Goal: Information Seeking & Learning: Learn about a topic

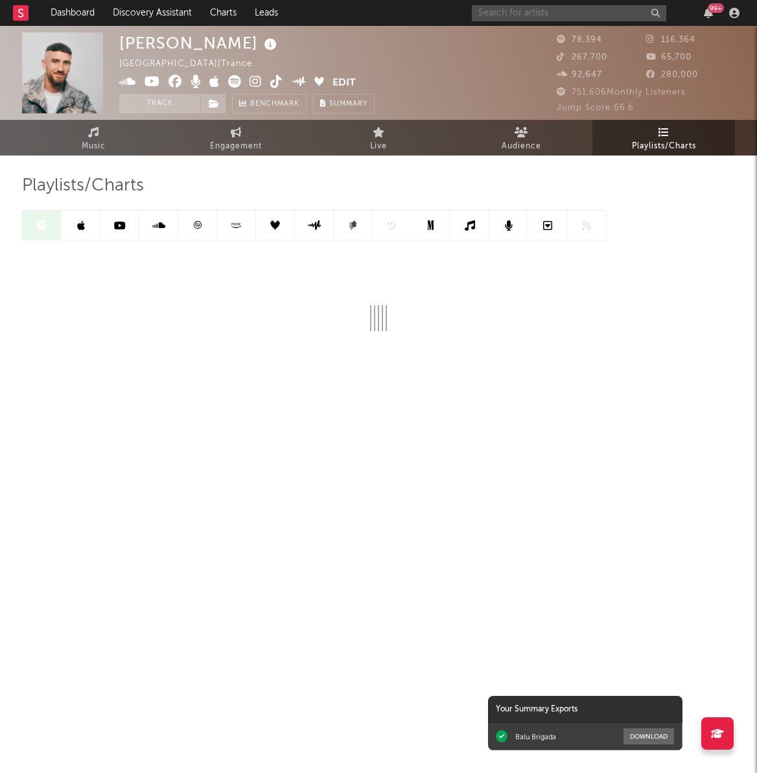
click at [507, 13] on input "text" at bounding box center [569, 13] width 194 height 16
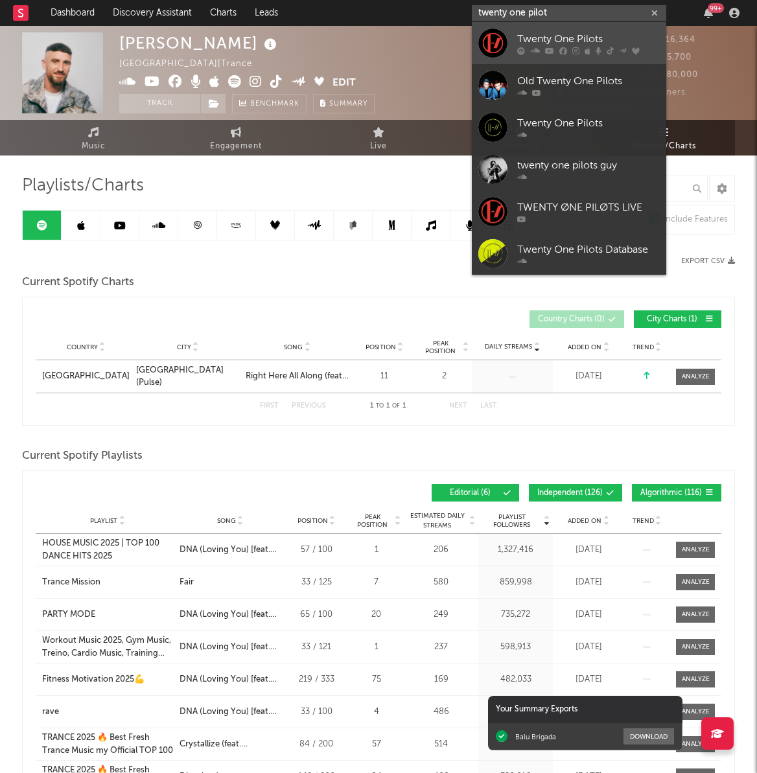
type input "twenty one pilot"
click at [522, 59] on link "Twenty One Pilots" at bounding box center [569, 43] width 194 height 42
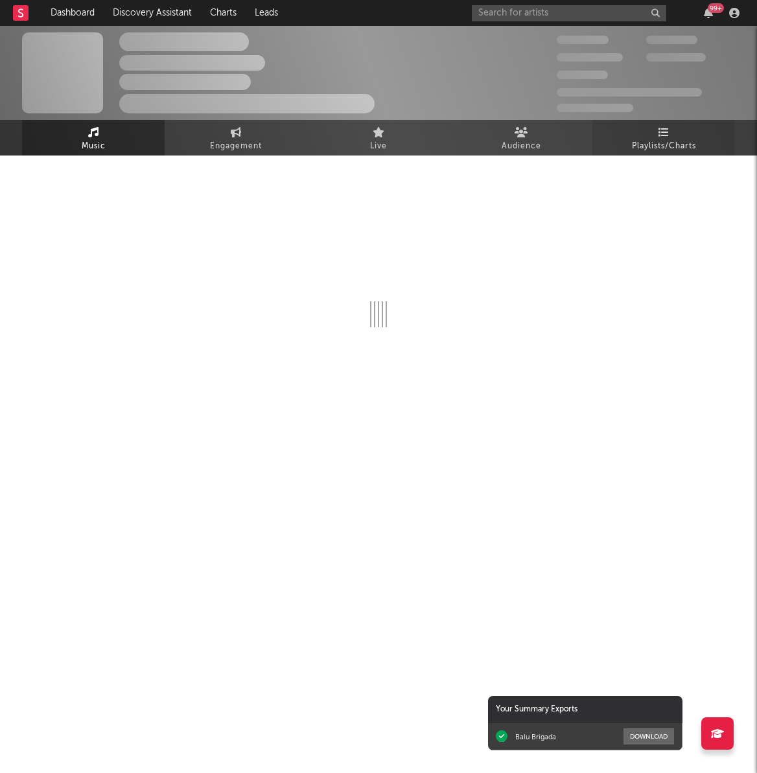
click at [639, 139] on span "Playlists/Charts" at bounding box center [664, 147] width 64 height 16
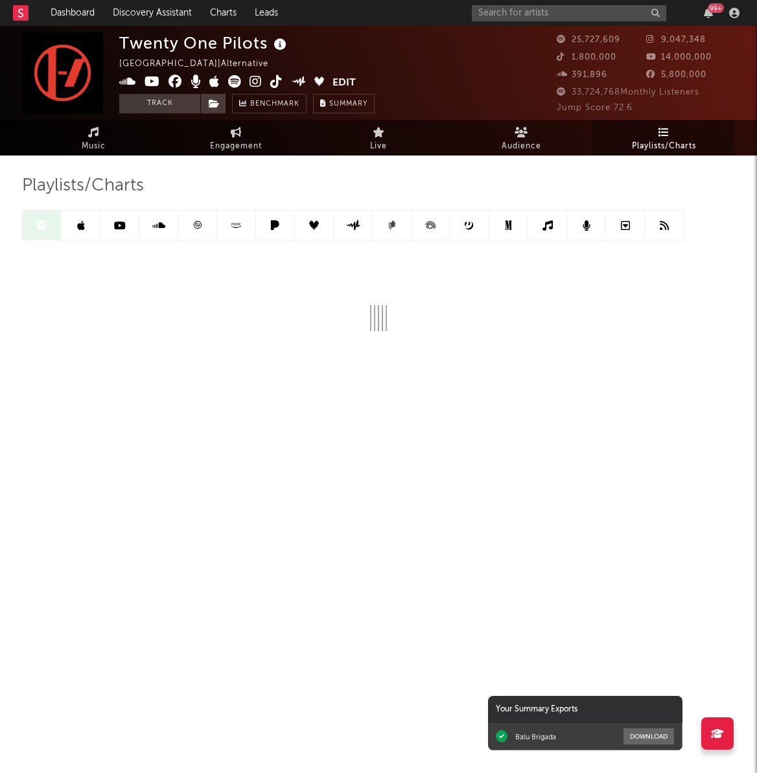
click at [96, 219] on link at bounding box center [81, 225] width 39 height 29
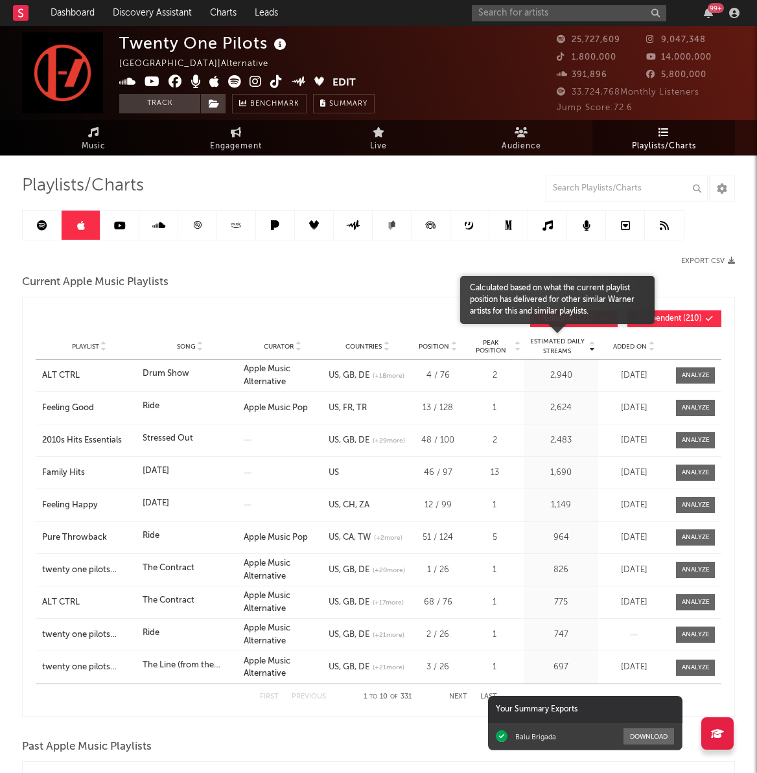
click at [641, 346] on span "Added On" at bounding box center [630, 347] width 34 height 8
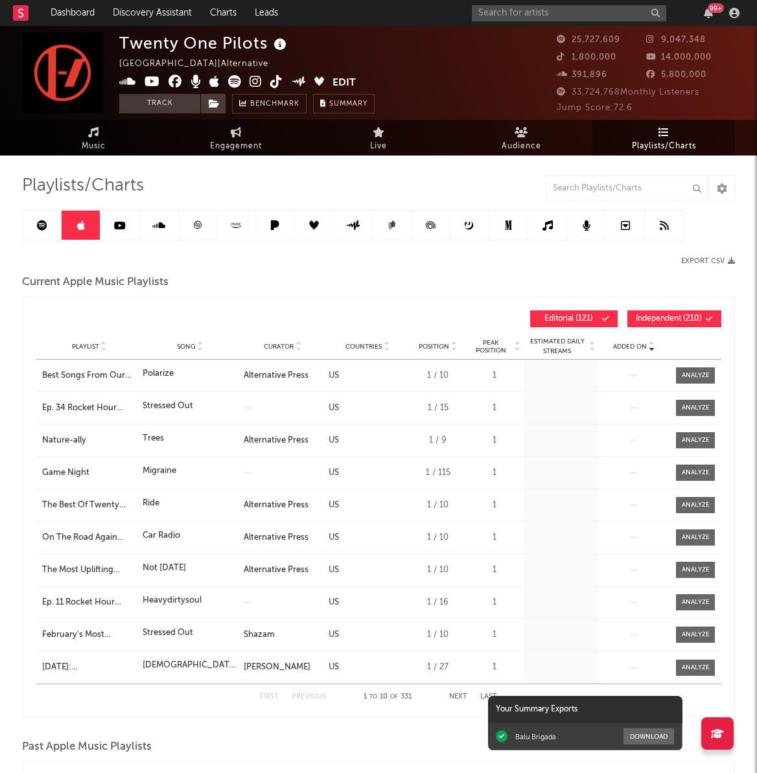
click at [641, 346] on span "Added On" at bounding box center [630, 347] width 34 height 8
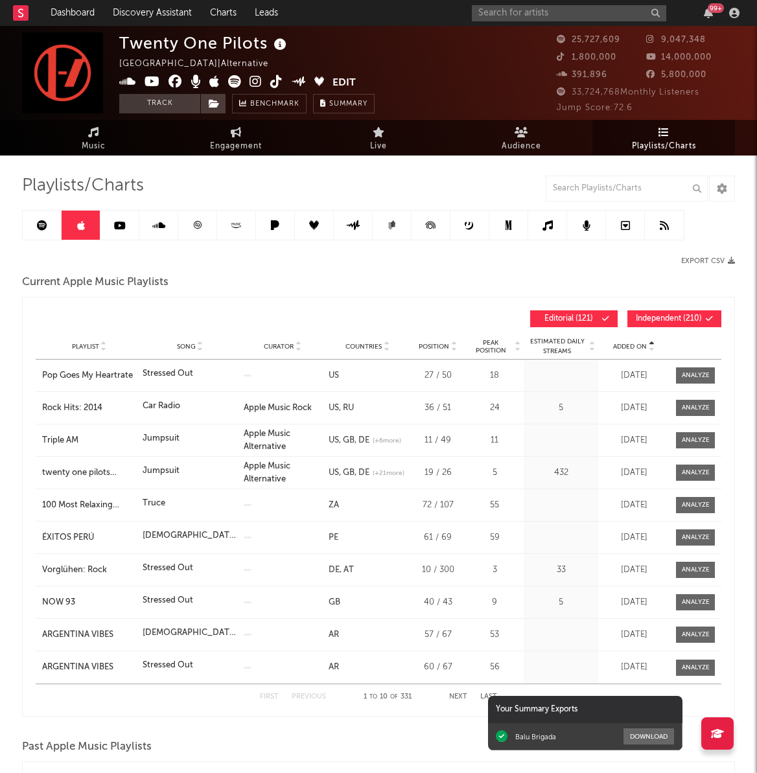
click at [641, 346] on span "Added On" at bounding box center [630, 347] width 34 height 8
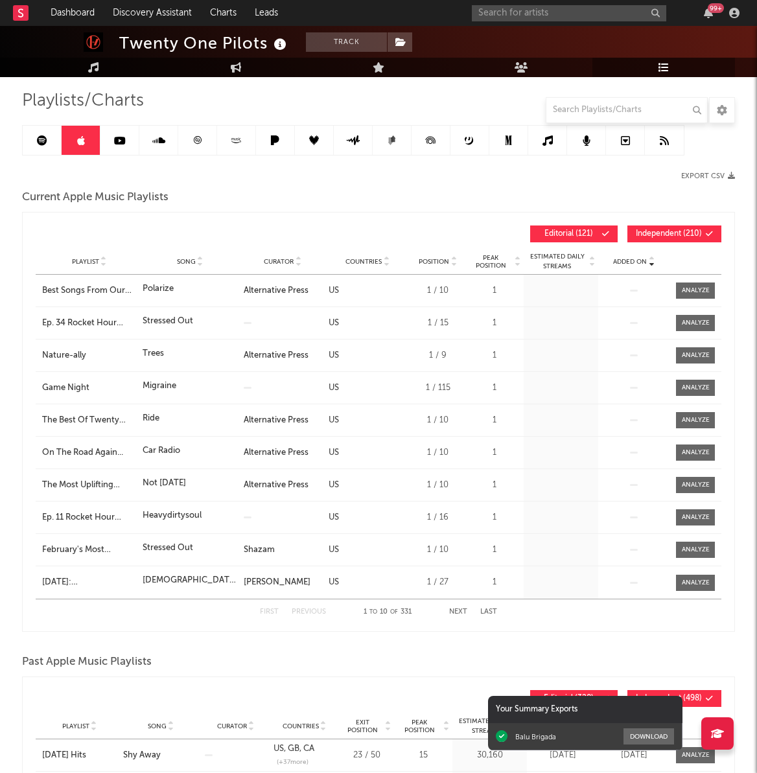
scroll to position [143, 0]
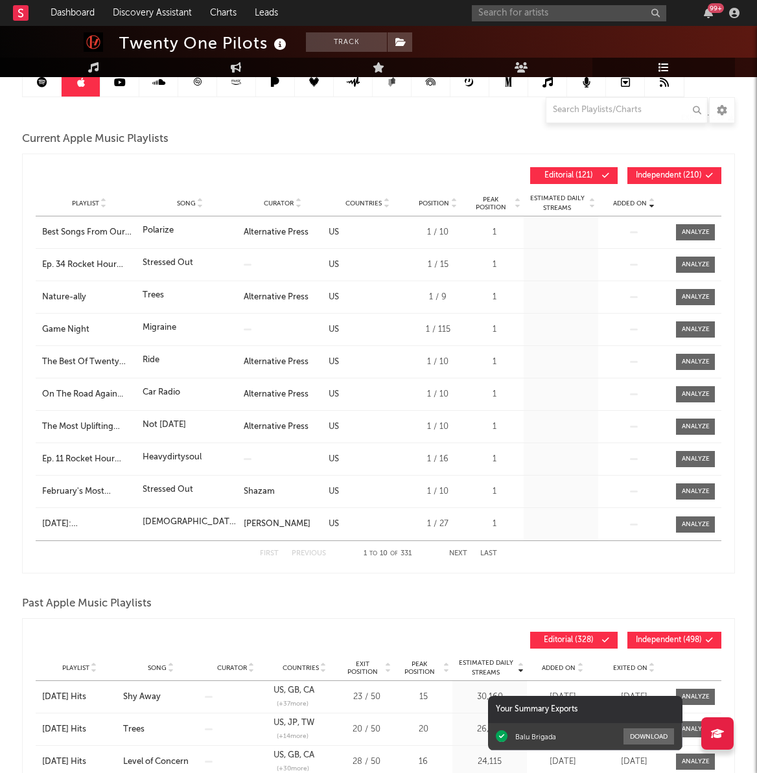
click at [462, 546] on div "First Previous 1 to 10 of 331 Next Last" at bounding box center [378, 553] width 237 height 25
click at [457, 551] on button "Next" at bounding box center [458, 553] width 18 height 7
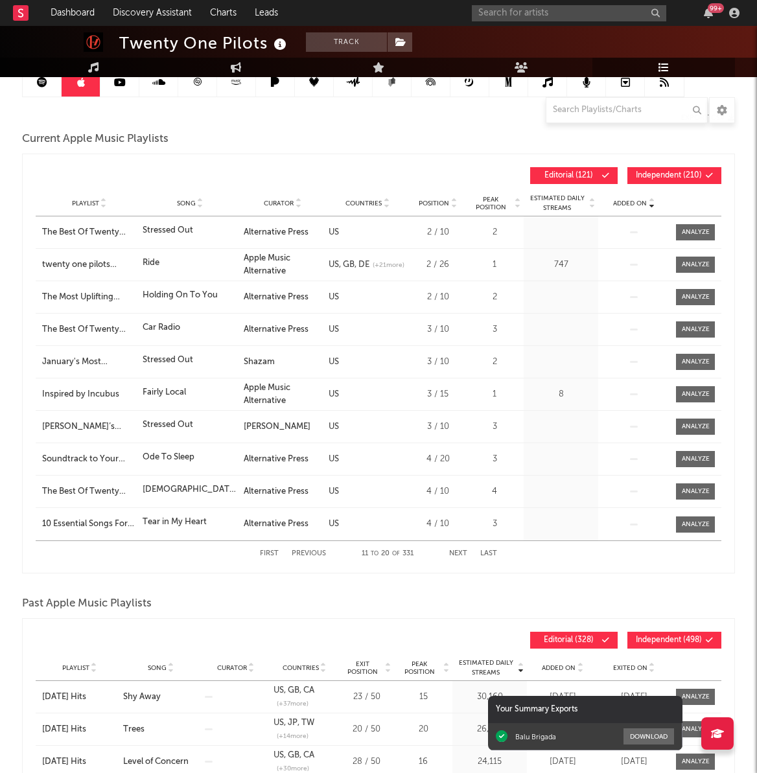
click at [457, 546] on div "First Previous 11 to 20 of 331 Next Last" at bounding box center [378, 553] width 237 height 25
click at [460, 549] on div "First Previous 11 to 20 of 331 Next Last" at bounding box center [378, 553] width 237 height 25
click at [459, 553] on button "Next" at bounding box center [458, 553] width 18 height 7
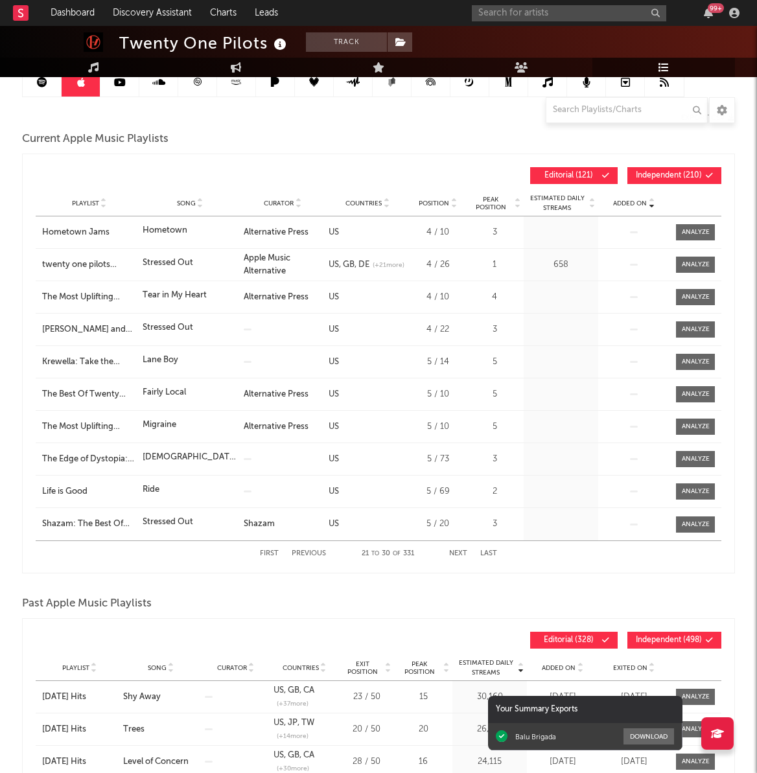
click at [459, 553] on button "Next" at bounding box center [458, 553] width 18 height 7
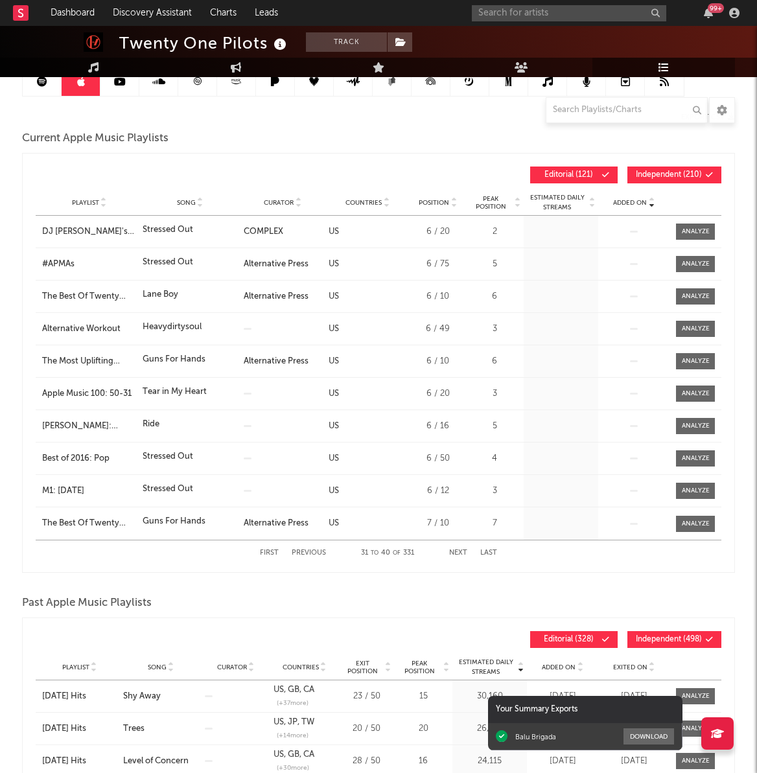
click at [459, 553] on button "Next" at bounding box center [458, 552] width 18 height 7
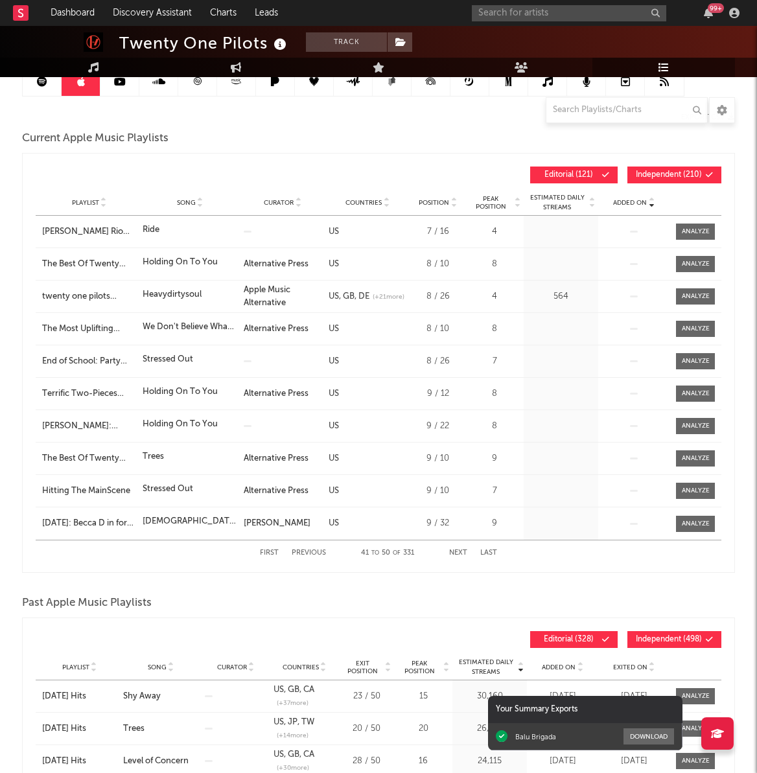
click at [459, 553] on button "Next" at bounding box center [458, 552] width 18 height 7
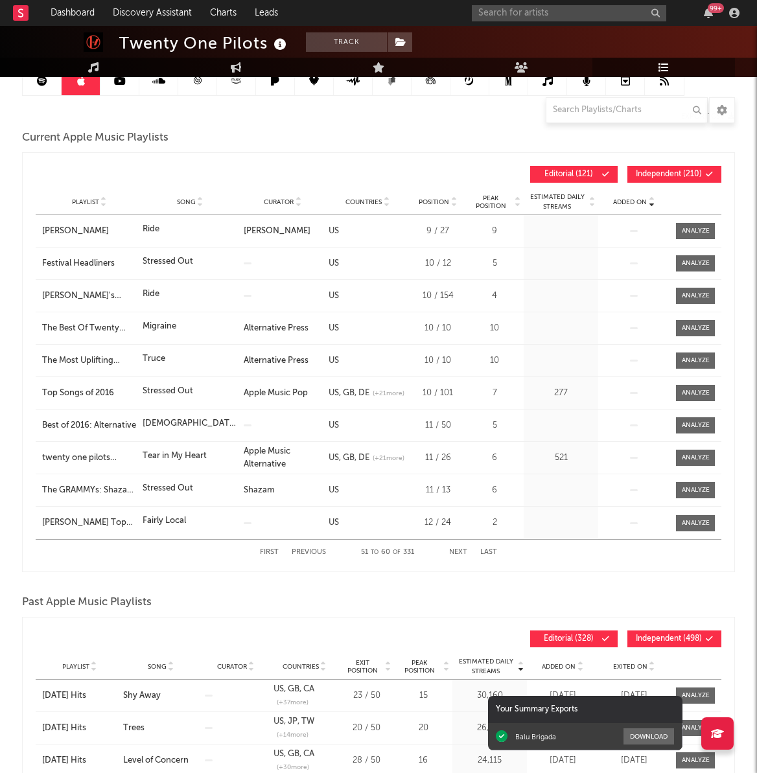
click at [459, 553] on button "Next" at bounding box center [458, 552] width 18 height 7
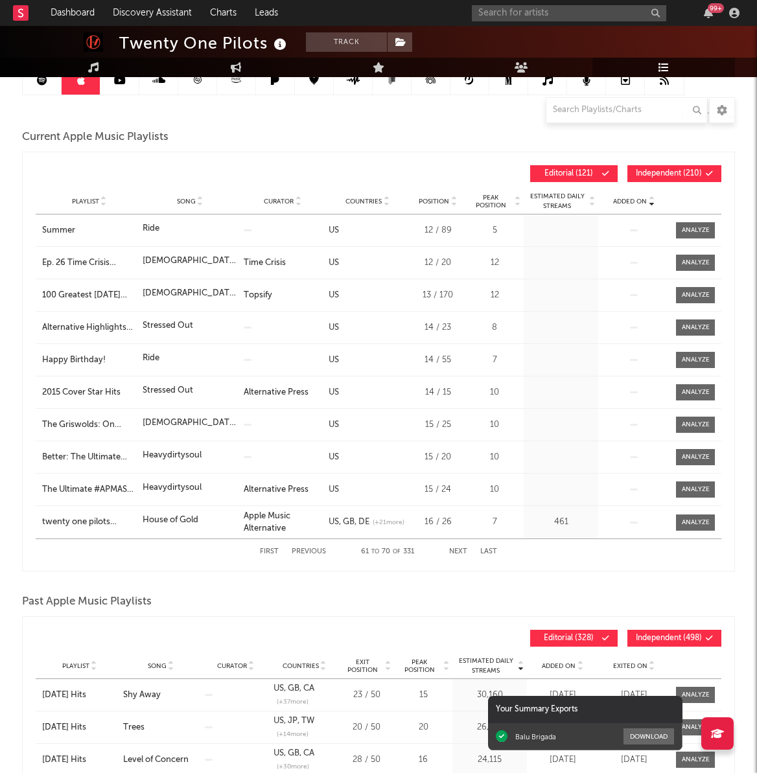
click at [459, 553] on div "First Previous 61 to 70 of 331 Next Last" at bounding box center [378, 551] width 237 height 25
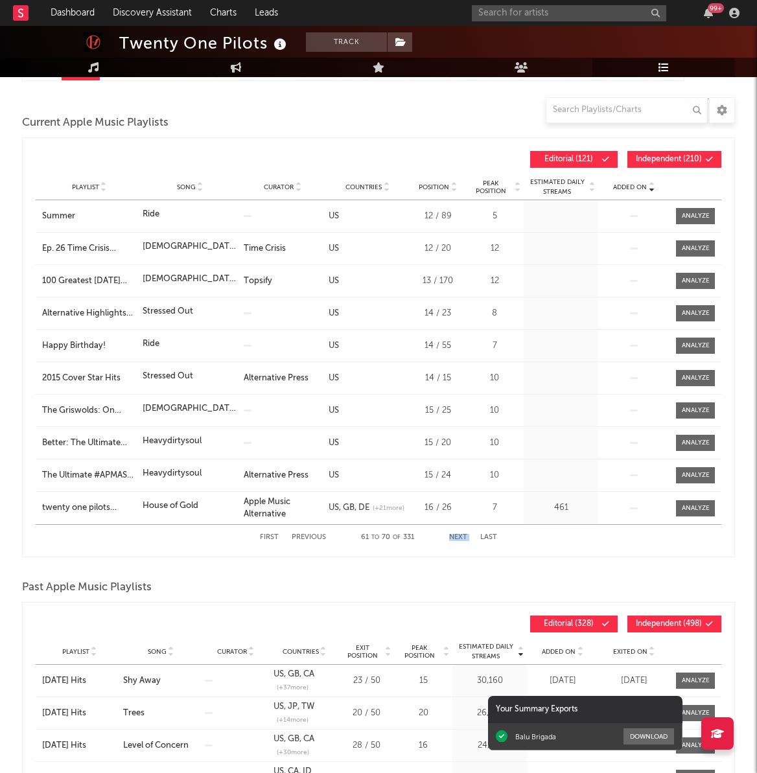
click at [459, 553] on div "Added On Playlist Song Curator Countries Position Peak Position Estimated Daily…" at bounding box center [378, 347] width 713 height 420
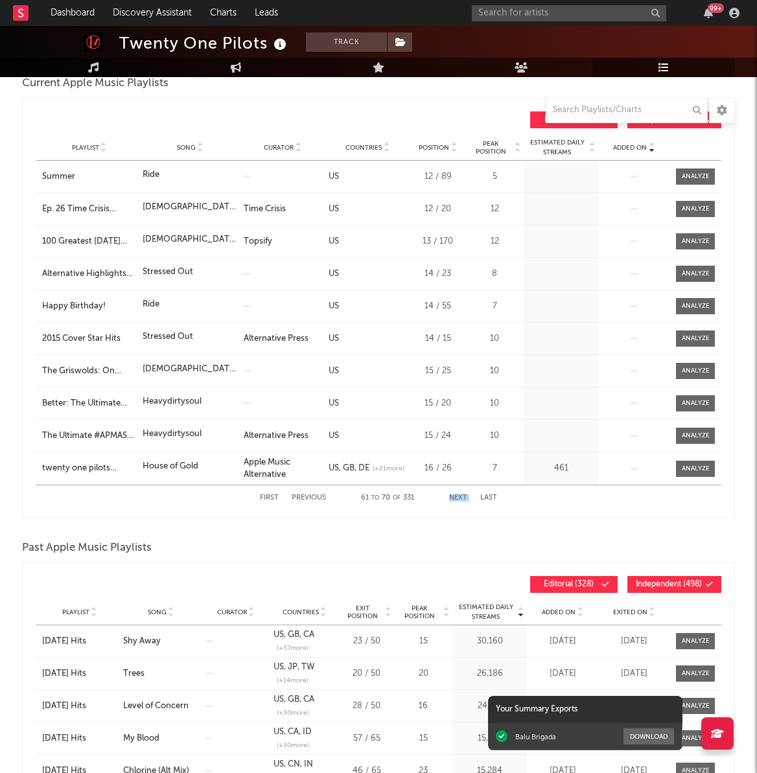
scroll to position [201, 0]
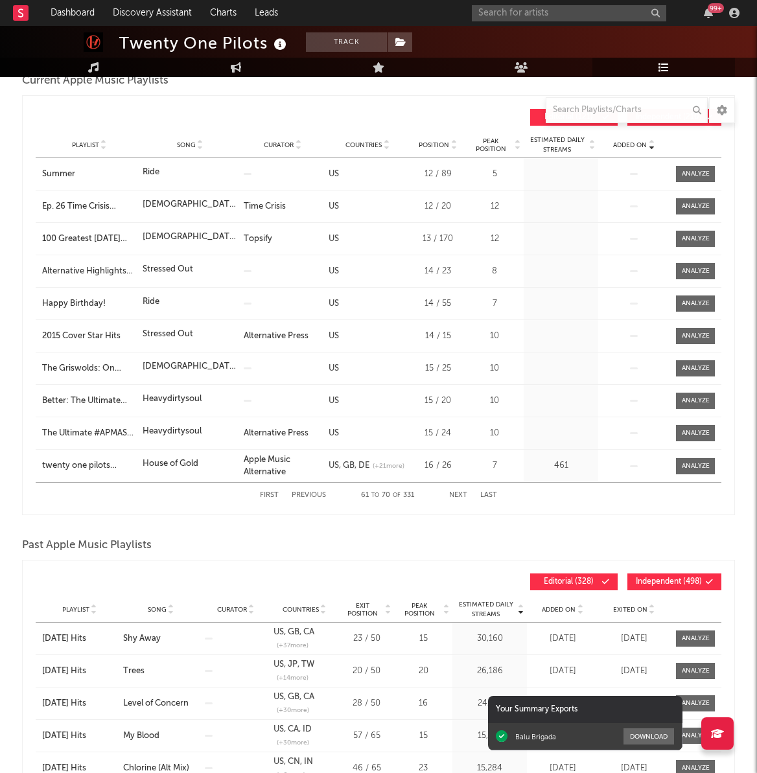
click at [464, 505] on div "First Previous 61 to 70 of 331 Next Last" at bounding box center [378, 495] width 237 height 25
click at [461, 492] on button "Next" at bounding box center [458, 495] width 18 height 7
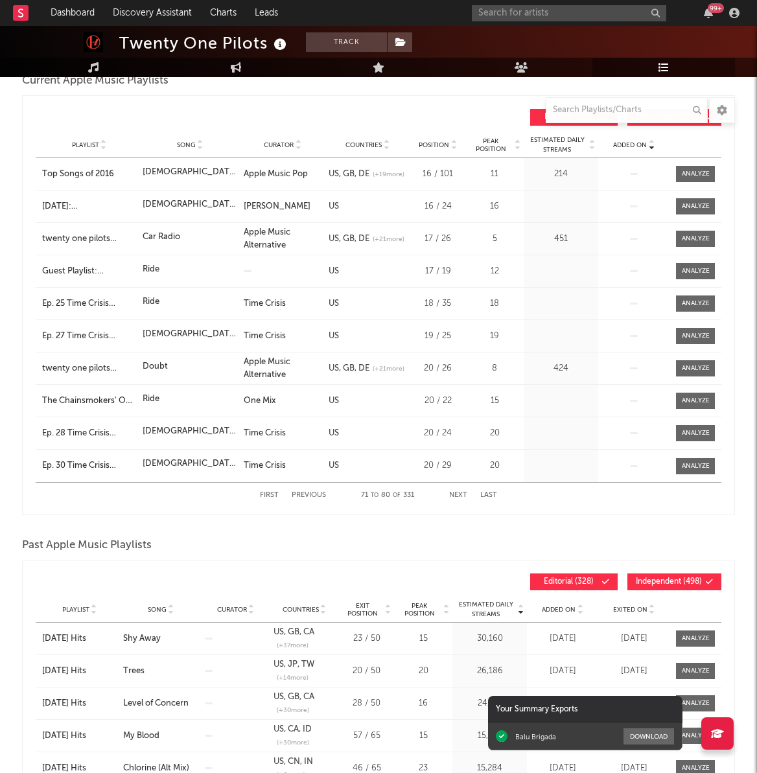
click at [461, 492] on button "Next" at bounding box center [458, 495] width 18 height 7
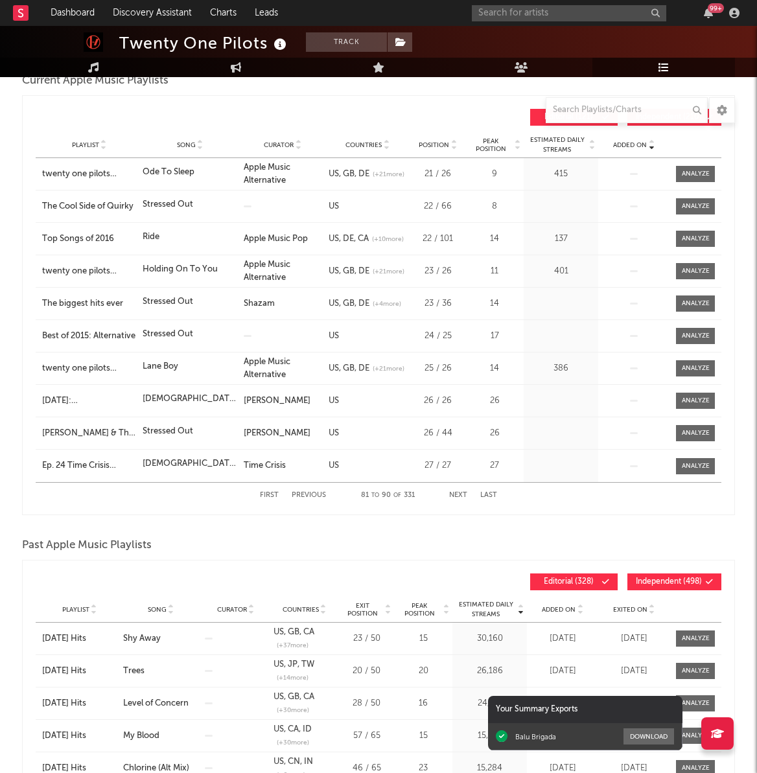
click at [461, 492] on button "Next" at bounding box center [458, 495] width 18 height 7
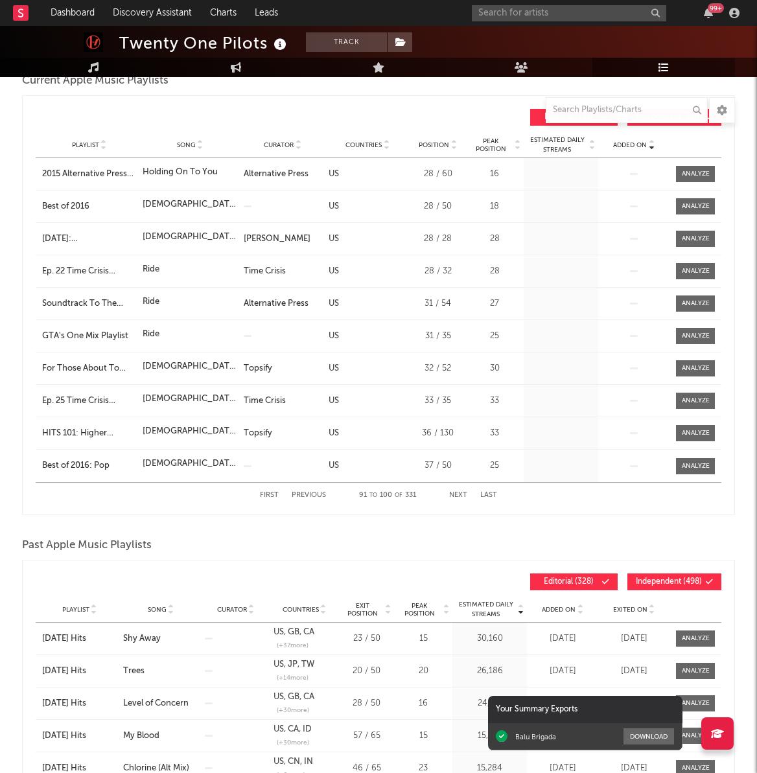
click at [461, 492] on button "Next" at bounding box center [458, 495] width 18 height 7
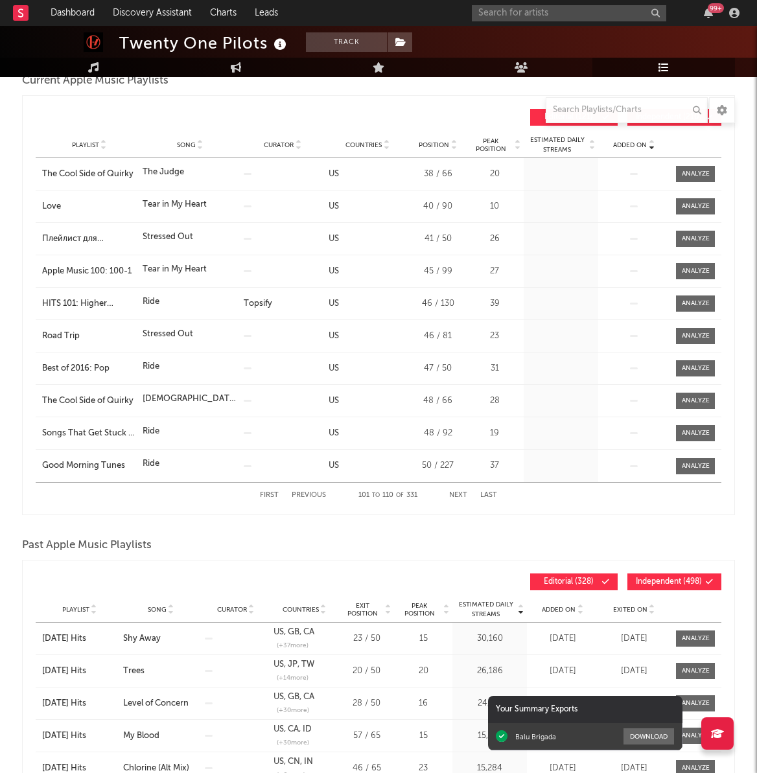
click at [461, 492] on button "Next" at bounding box center [458, 495] width 18 height 7
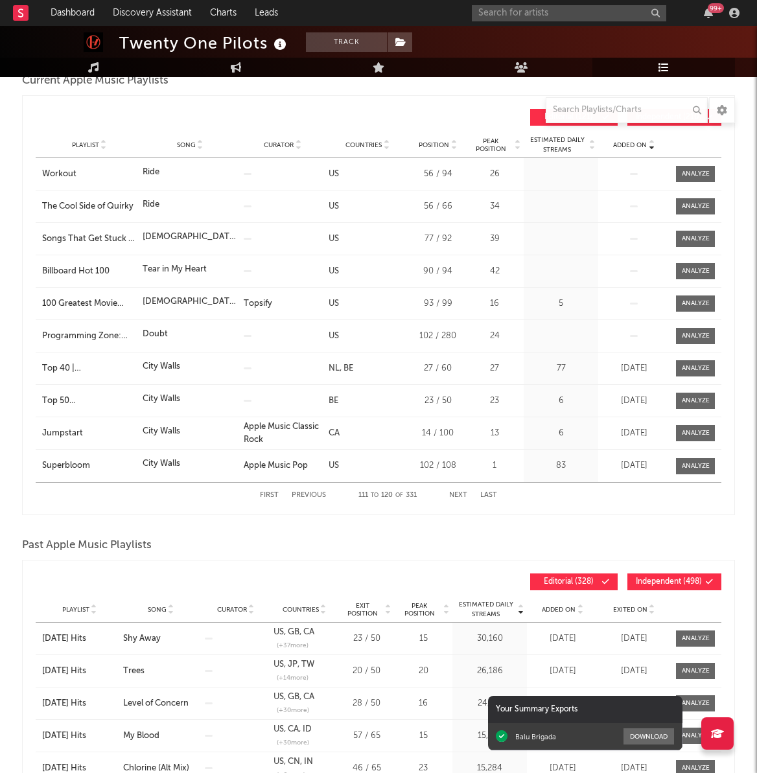
click at [461, 492] on button "Next" at bounding box center [458, 495] width 18 height 7
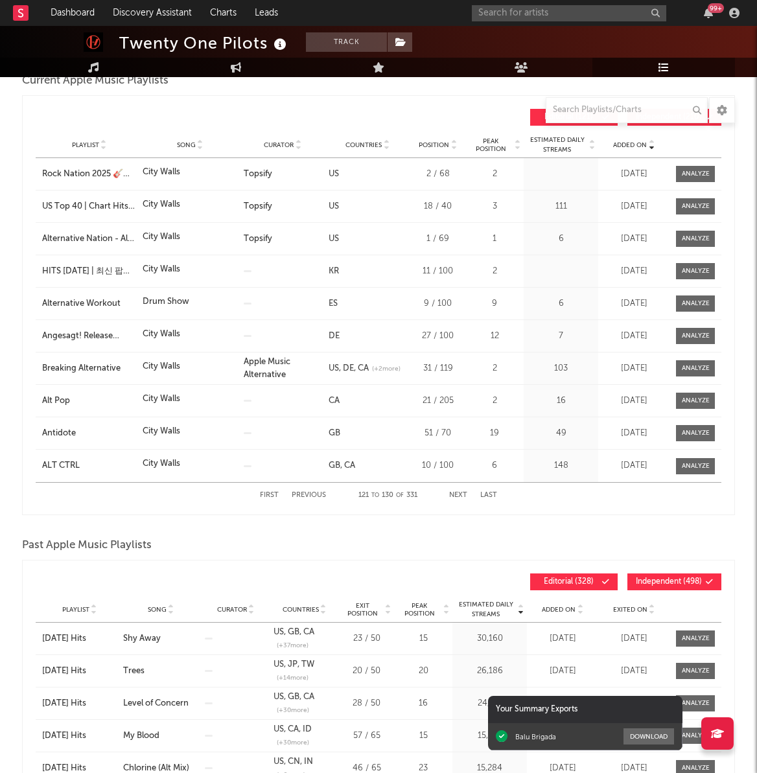
click at [461, 492] on button "Next" at bounding box center [458, 495] width 18 height 7
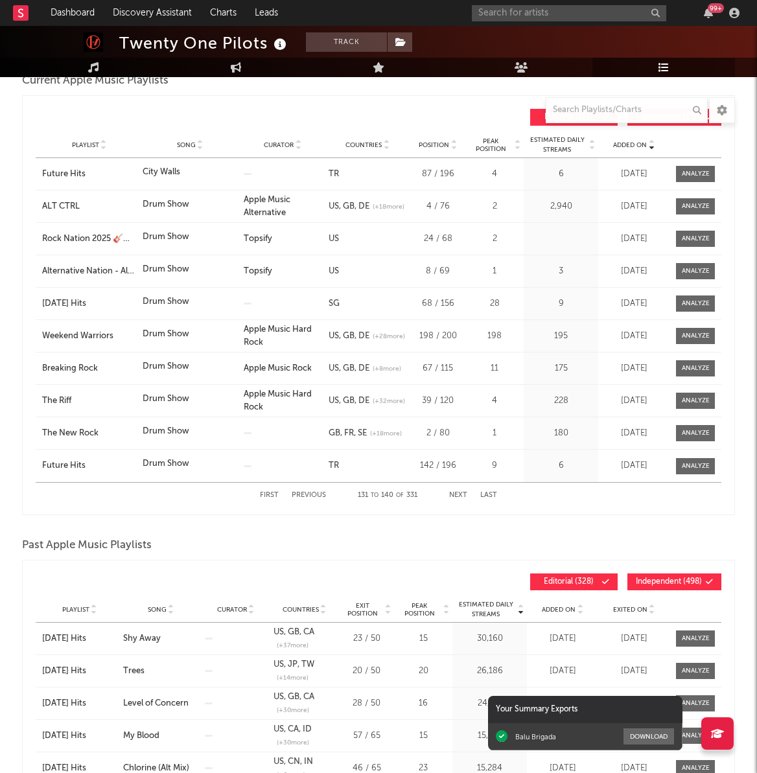
click at [319, 497] on button "Previous" at bounding box center [309, 495] width 34 height 7
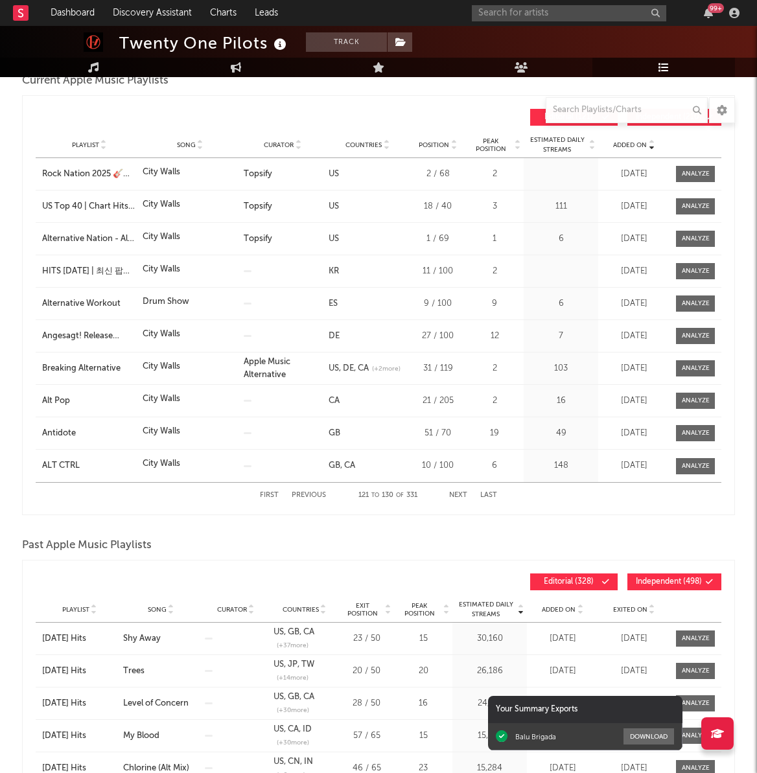
click at [319, 497] on button "Previous" at bounding box center [309, 495] width 34 height 7
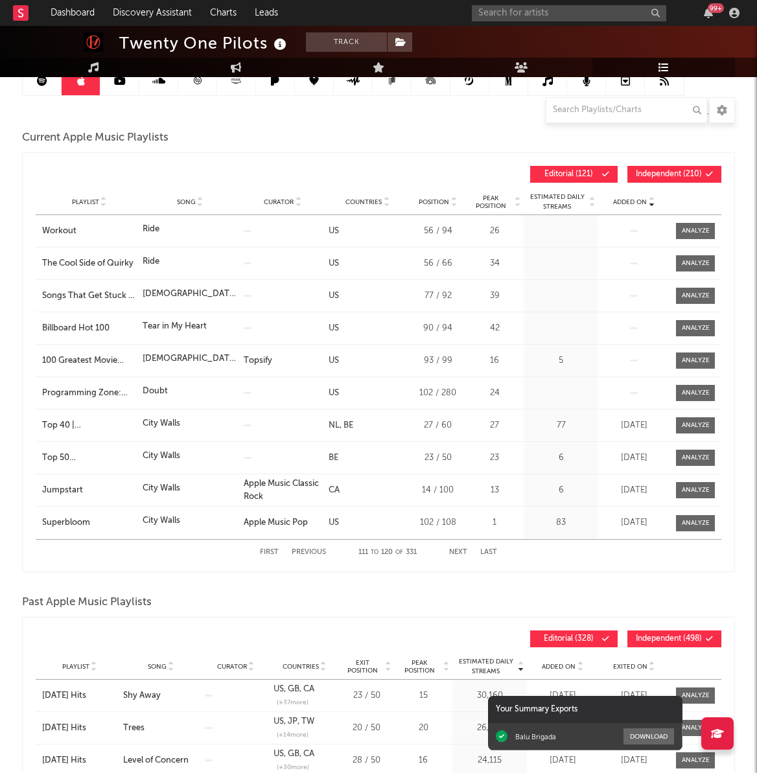
scroll to position [141, 0]
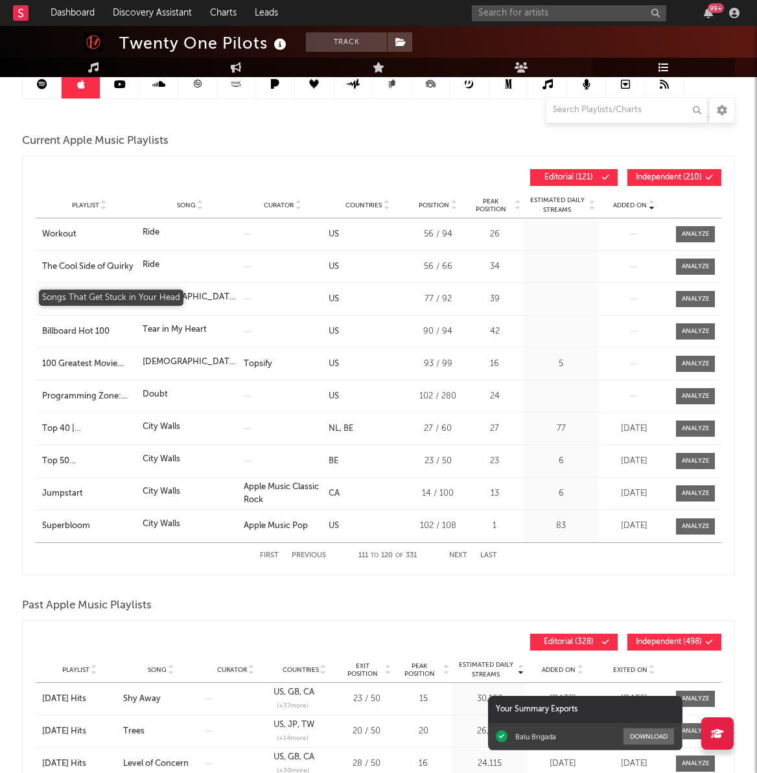
click at [91, 293] on div "Songs That Get Stuck in Your Head" at bounding box center [89, 299] width 94 height 13
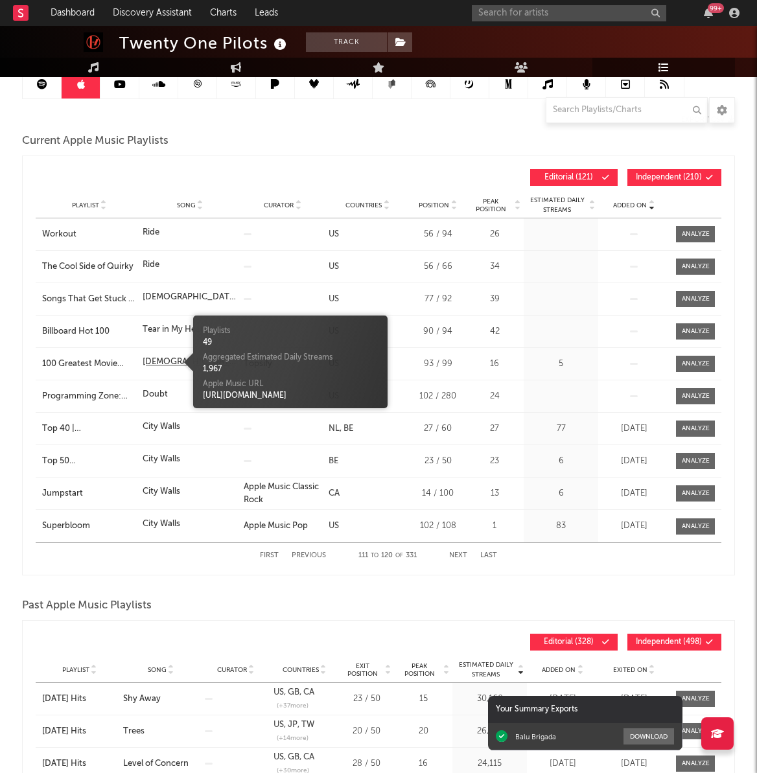
click at [155, 360] on div "[DEMOGRAPHIC_DATA]" at bounding box center [190, 362] width 94 height 13
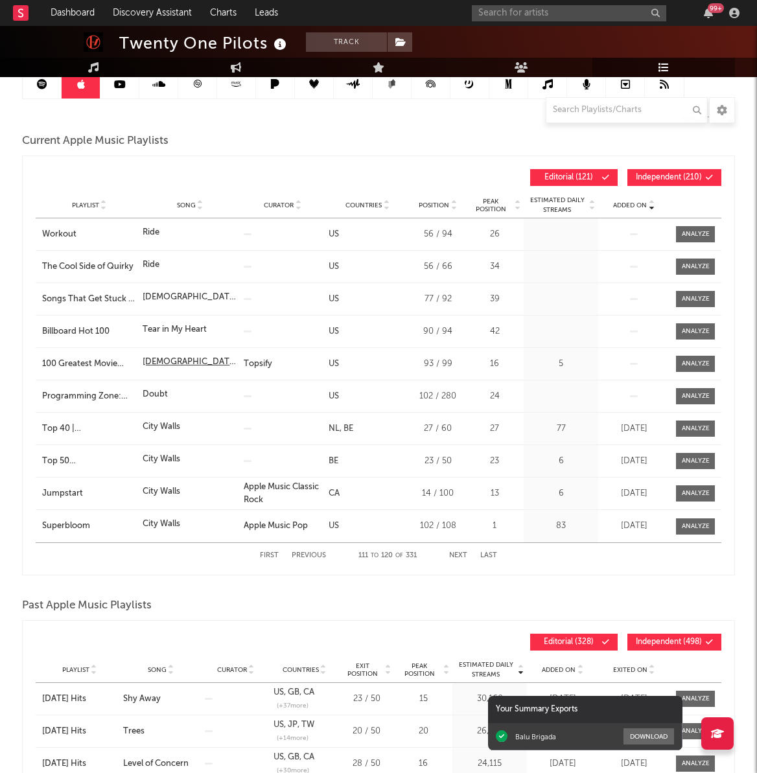
click at [163, 359] on div "[DEMOGRAPHIC_DATA]" at bounding box center [190, 362] width 94 height 13
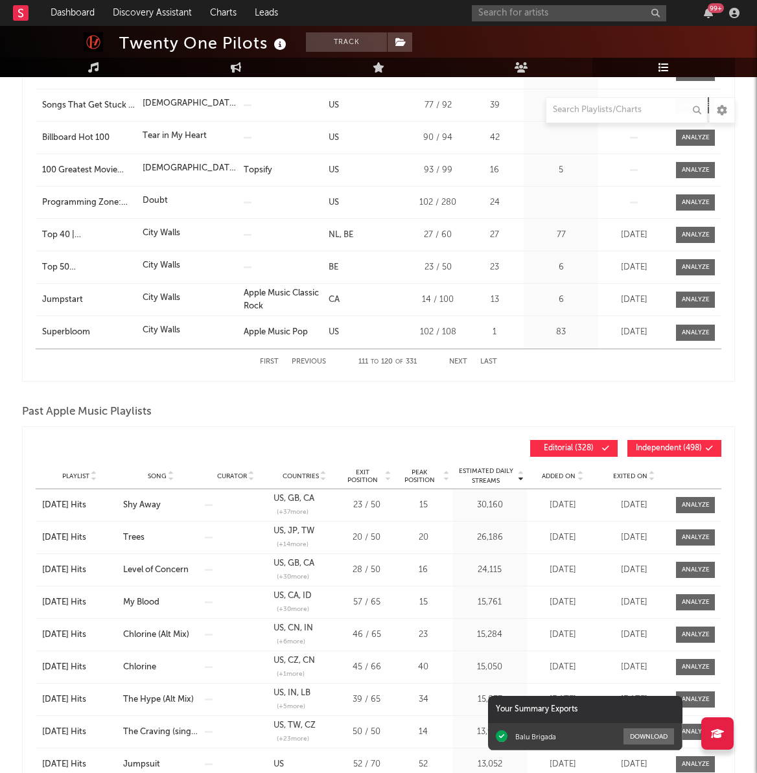
scroll to position [407, 0]
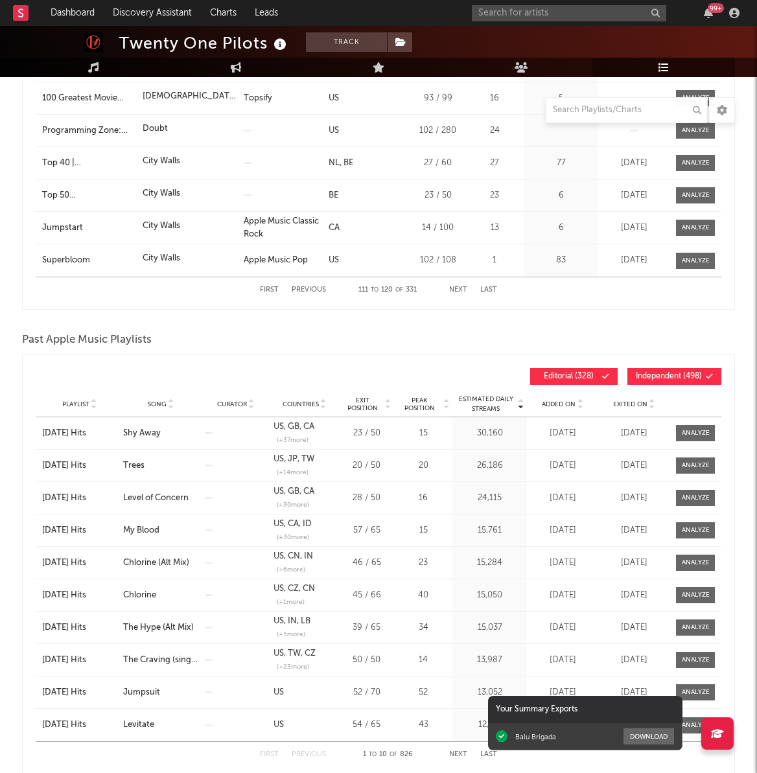
click at [149, 403] on span "Song" at bounding box center [157, 404] width 19 height 8
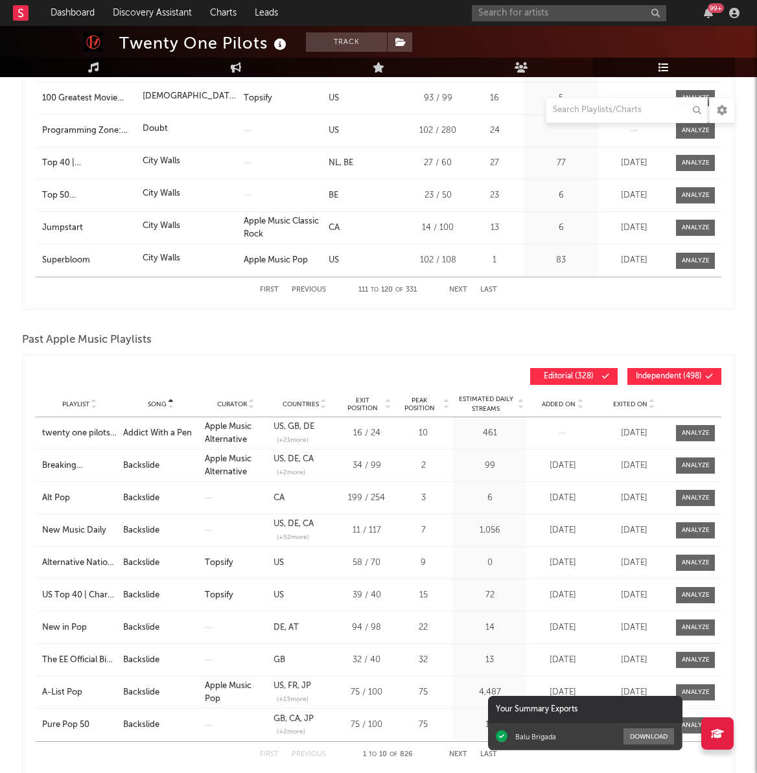
scroll to position [406, 0]
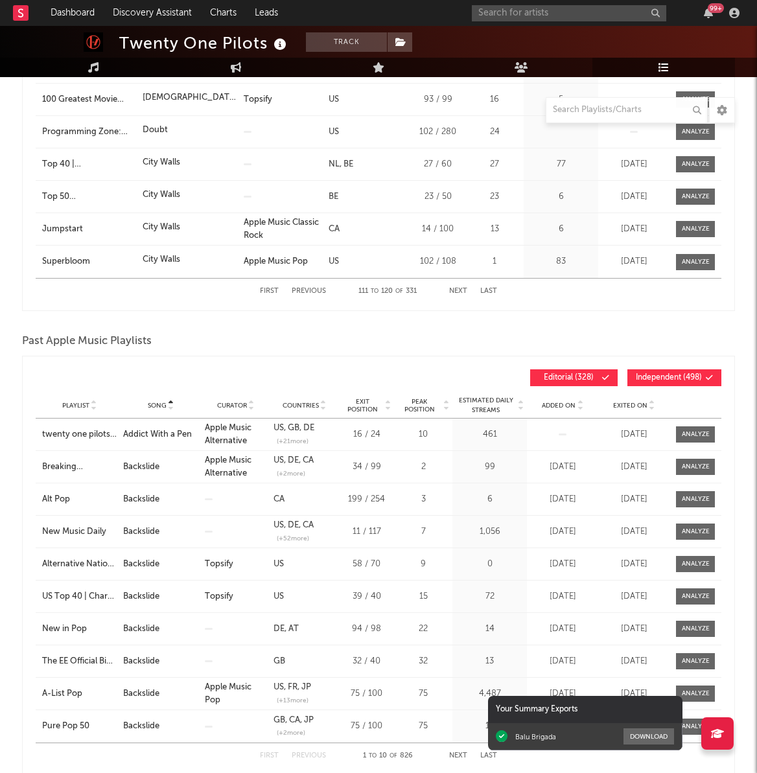
click at [453, 753] on button "Next" at bounding box center [458, 755] width 18 height 7
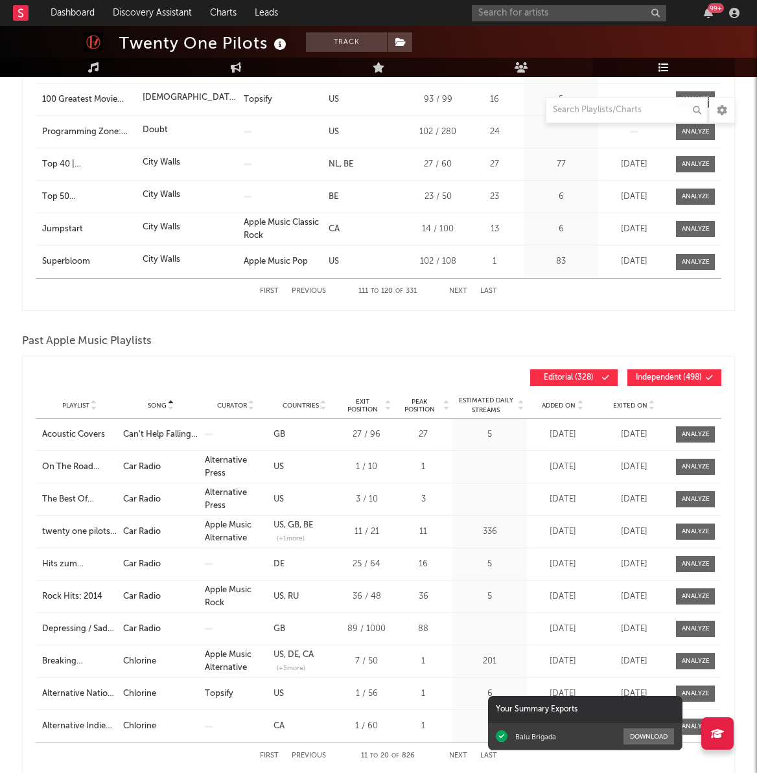
click at [454, 753] on button "Next" at bounding box center [458, 755] width 18 height 7
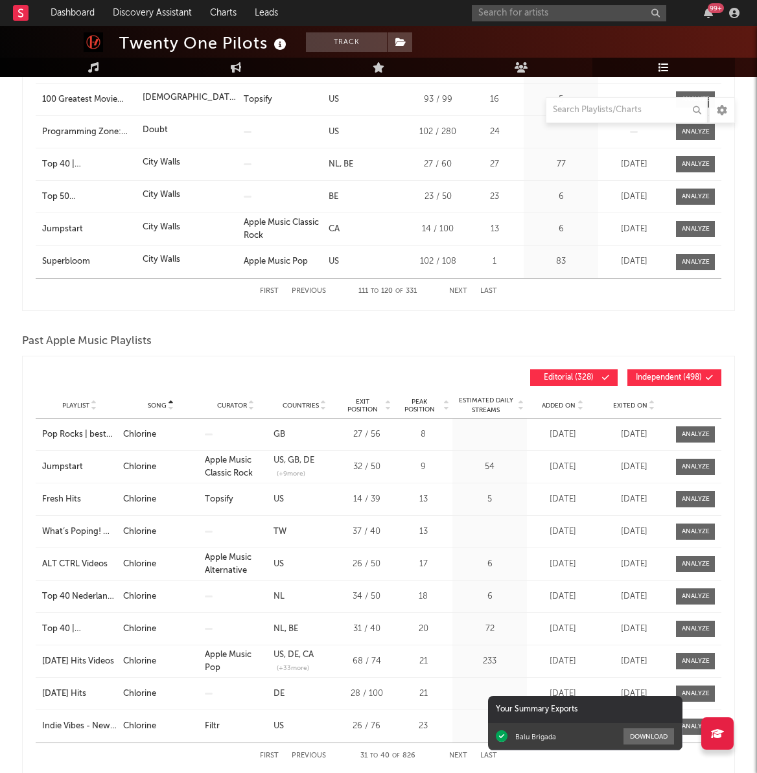
click at [454, 753] on button "Next" at bounding box center [458, 755] width 18 height 7
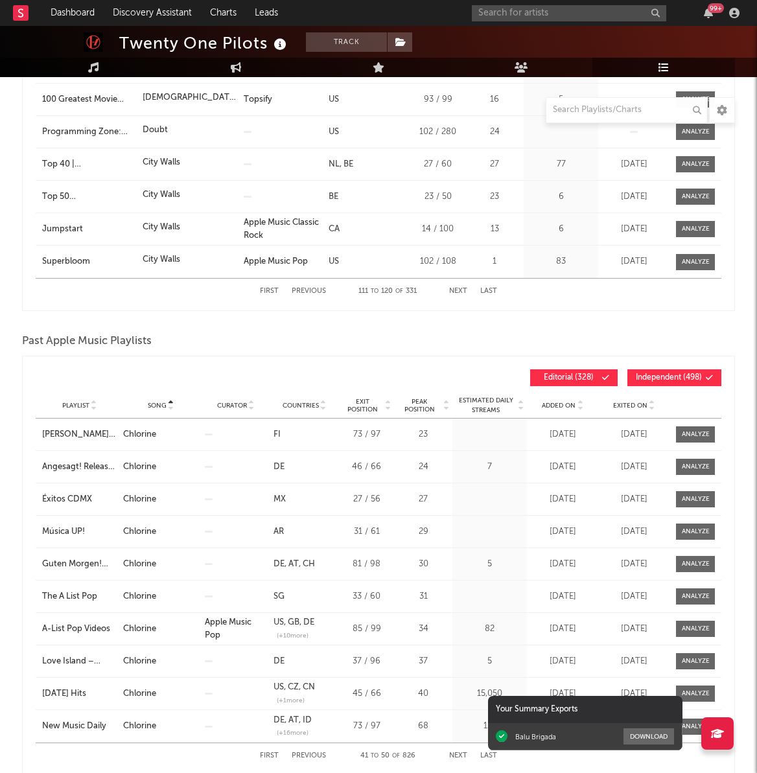
click at [454, 753] on button "Next" at bounding box center [458, 755] width 18 height 7
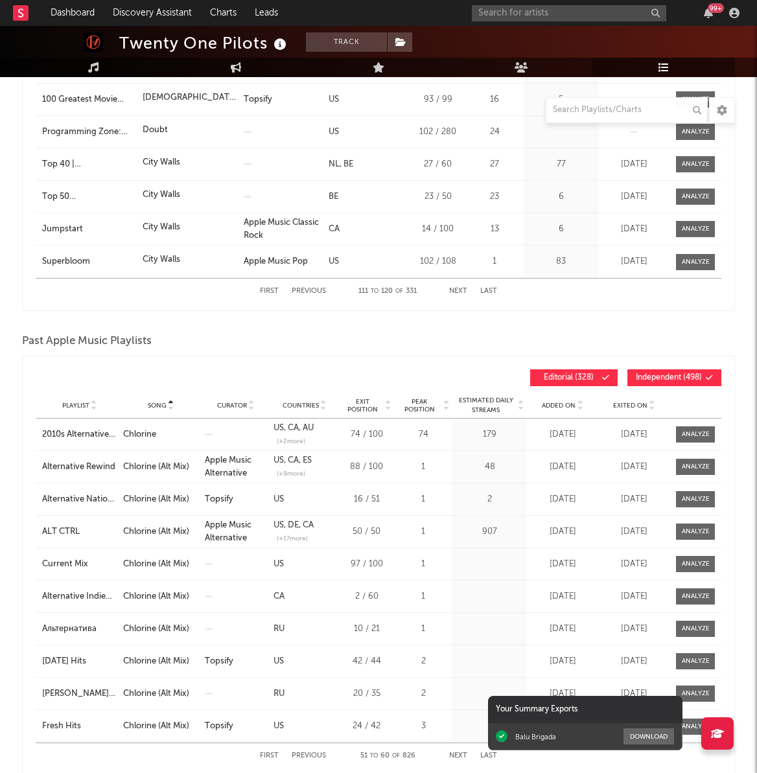
click at [454, 753] on button "Next" at bounding box center [458, 755] width 18 height 7
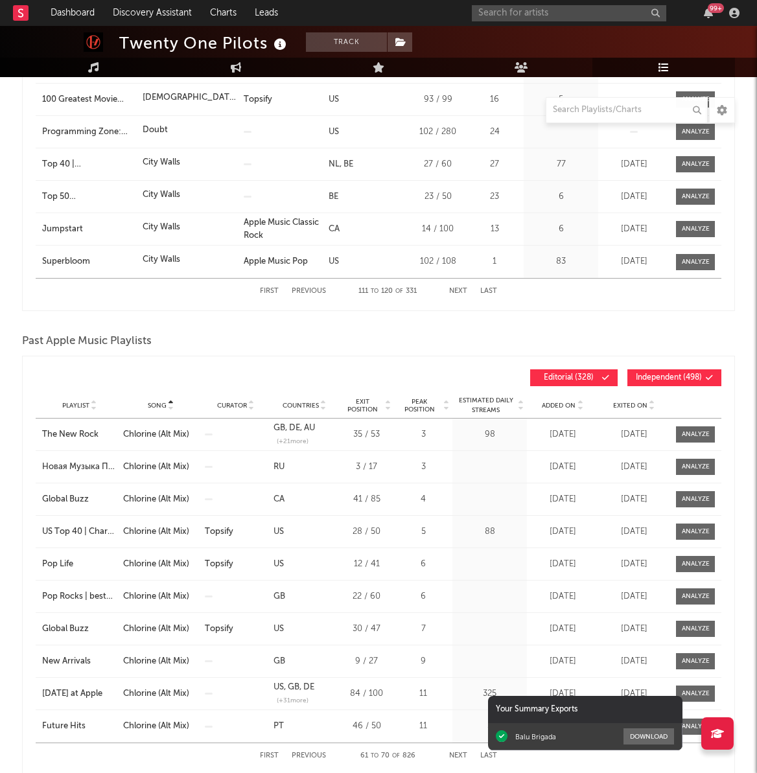
click at [454, 753] on button "Next" at bounding box center [458, 755] width 18 height 7
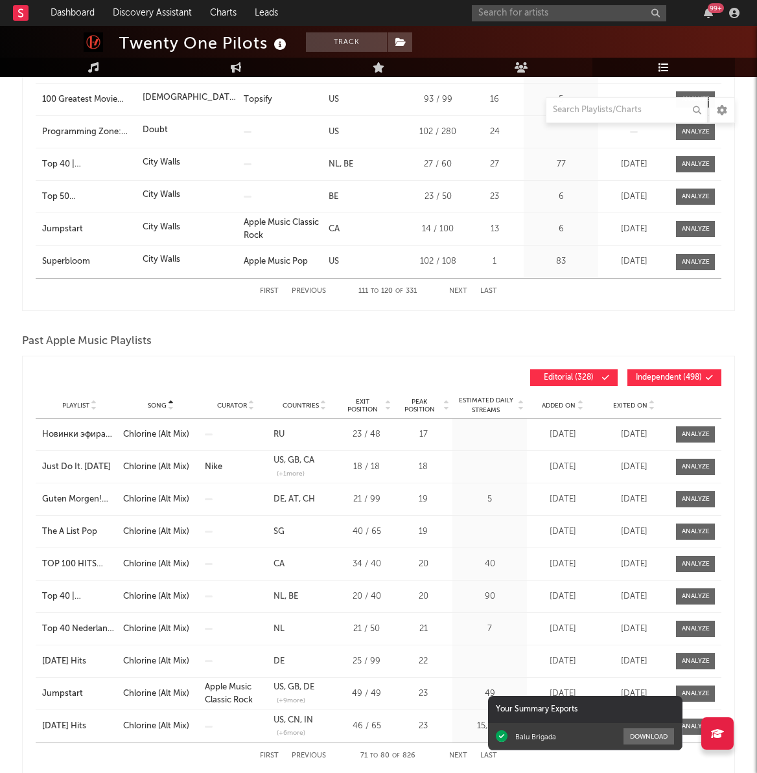
click at [454, 753] on button "Next" at bounding box center [458, 755] width 18 height 7
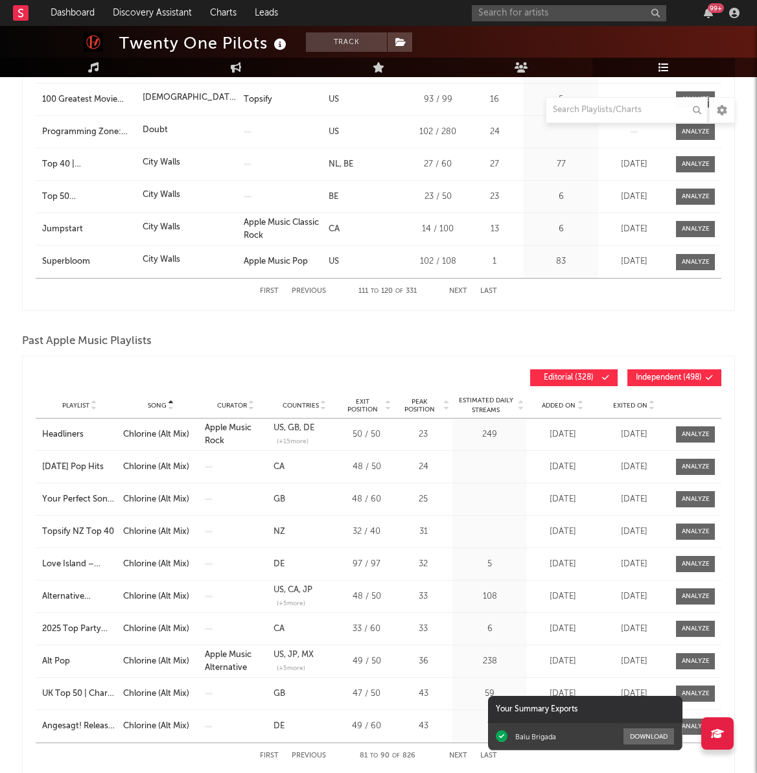
click at [454, 753] on button "Next" at bounding box center [458, 755] width 18 height 7
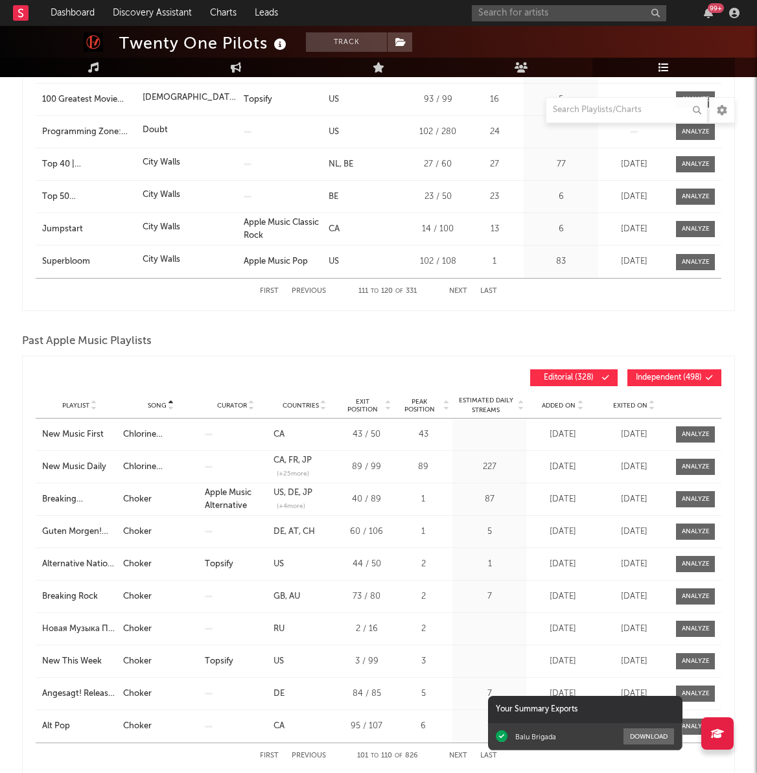
click at [454, 753] on button "Next" at bounding box center [458, 755] width 18 height 7
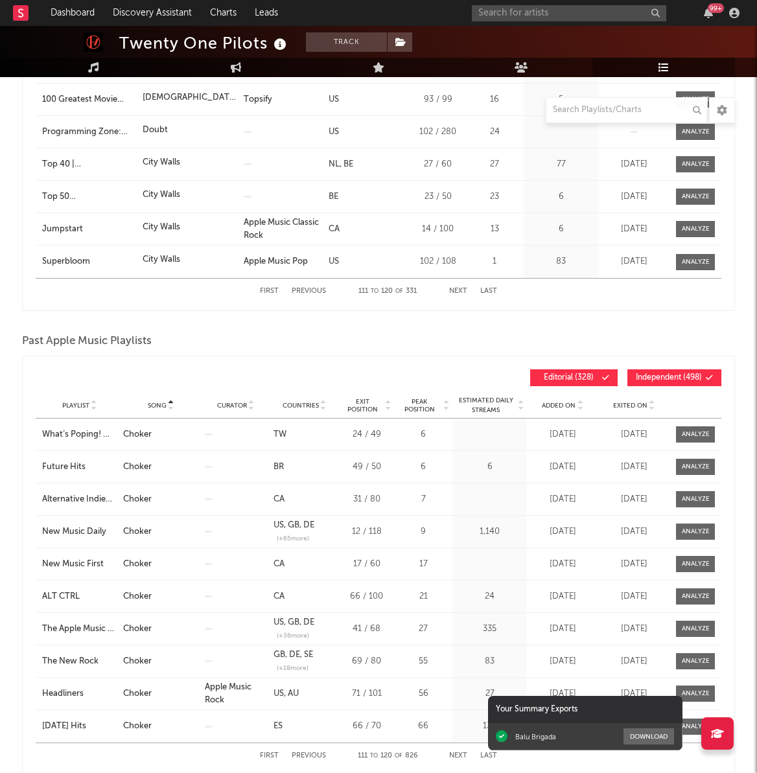
click at [454, 753] on button "Next" at bounding box center [458, 755] width 18 height 7
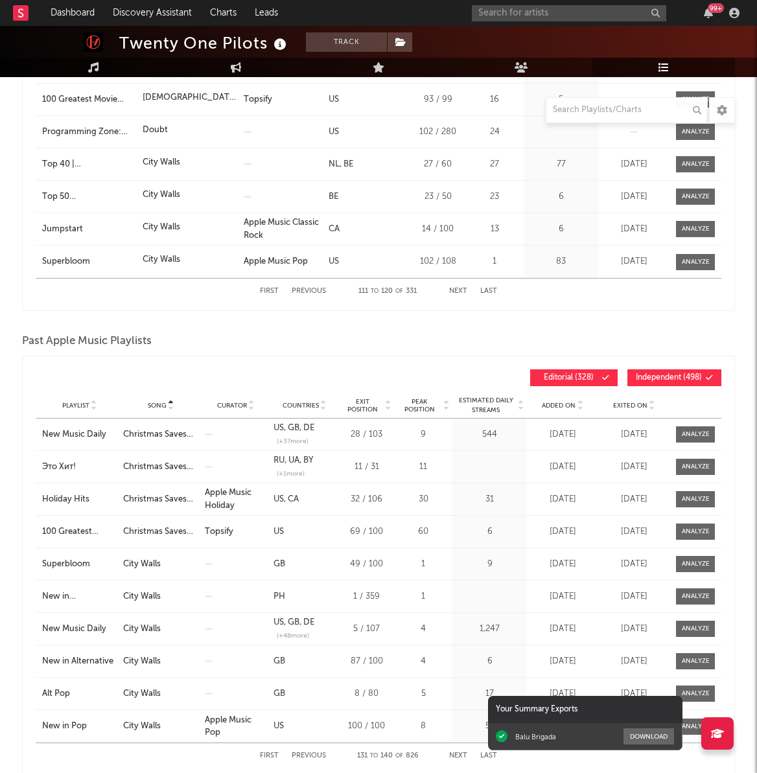
click at [454, 753] on button "Next" at bounding box center [458, 755] width 18 height 7
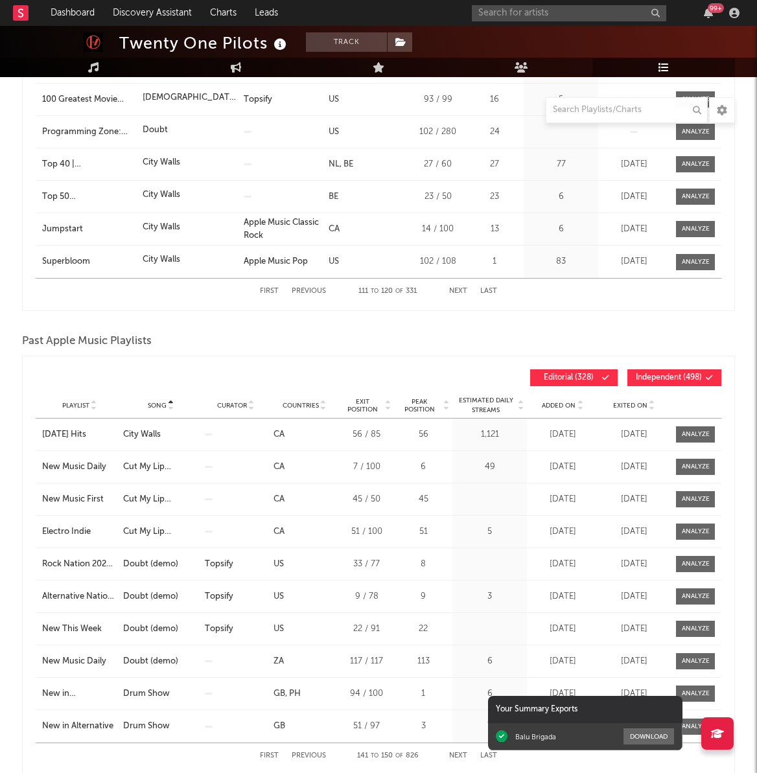
click at [454, 753] on button "Next" at bounding box center [458, 755] width 18 height 7
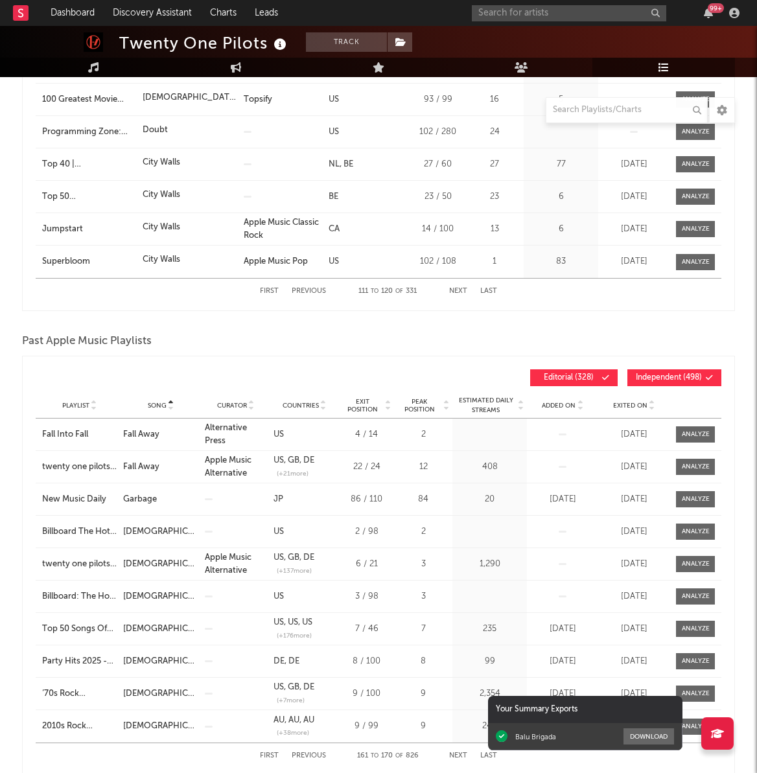
click at [454, 753] on button "Next" at bounding box center [458, 755] width 18 height 7
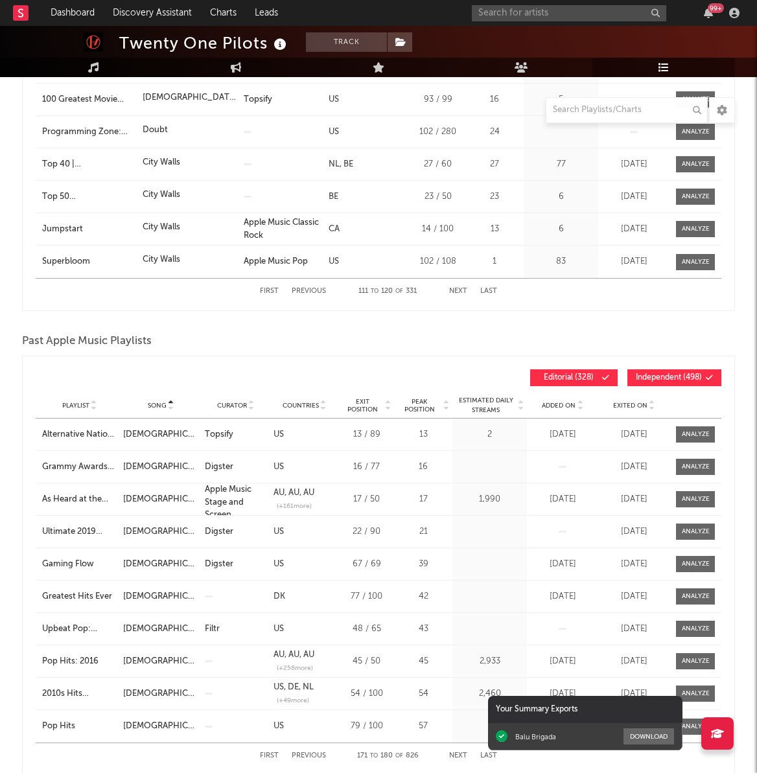
click at [454, 753] on button "Next" at bounding box center [458, 755] width 18 height 7
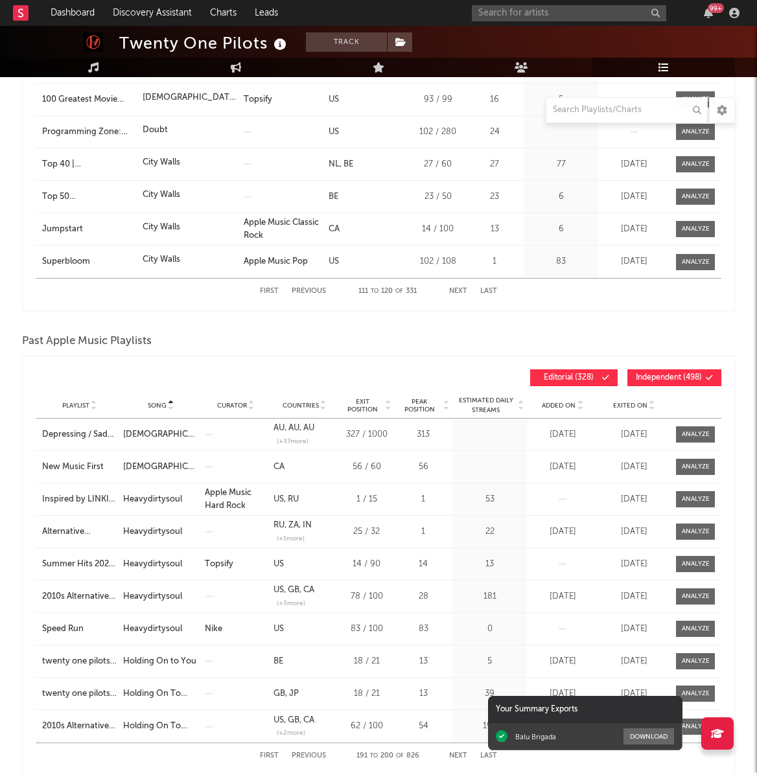
click at [320, 754] on button "Previous" at bounding box center [309, 755] width 34 height 7
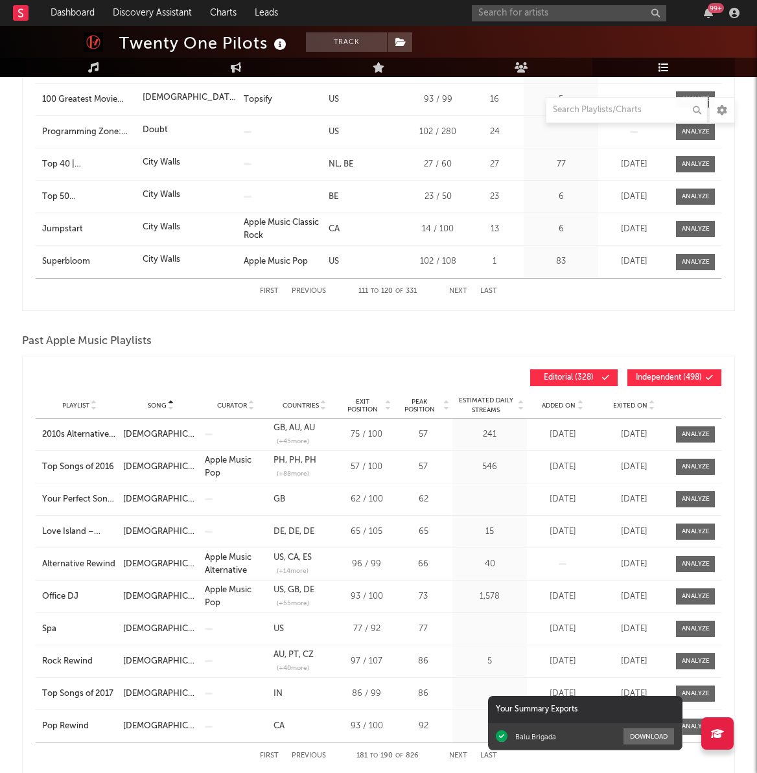
click at [317, 753] on button "Previous" at bounding box center [309, 755] width 34 height 7
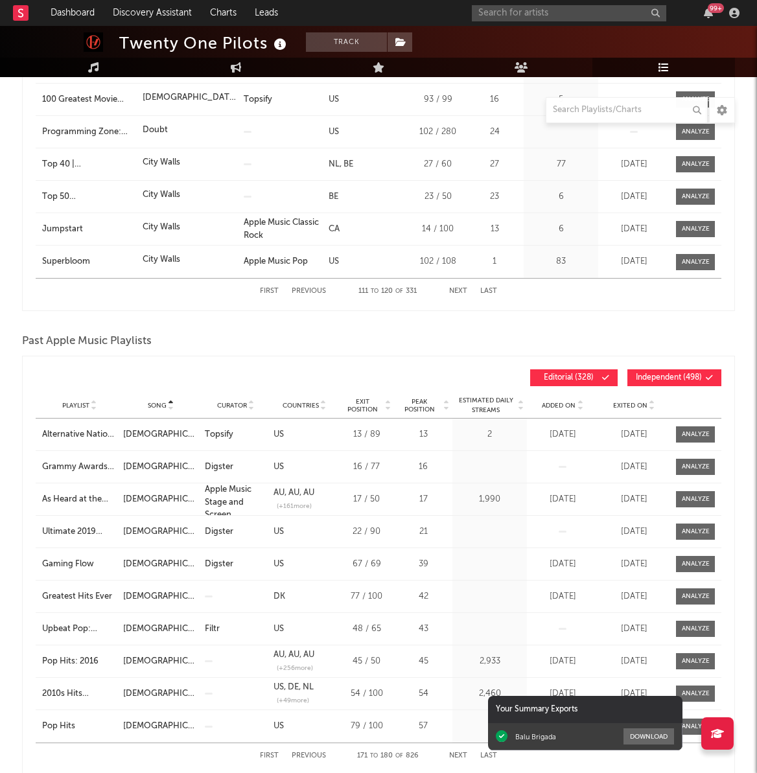
click at [317, 753] on button "Previous" at bounding box center [309, 755] width 34 height 7
